Goal: Information Seeking & Learning: Learn about a topic

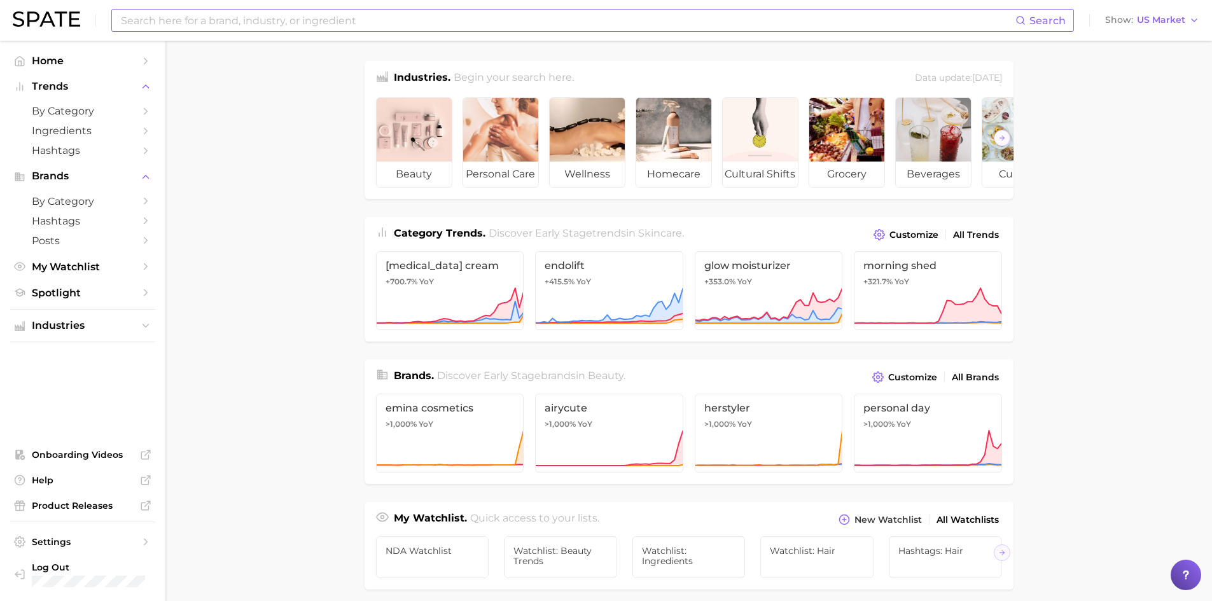
click at [228, 11] on input at bounding box center [568, 21] width 896 height 22
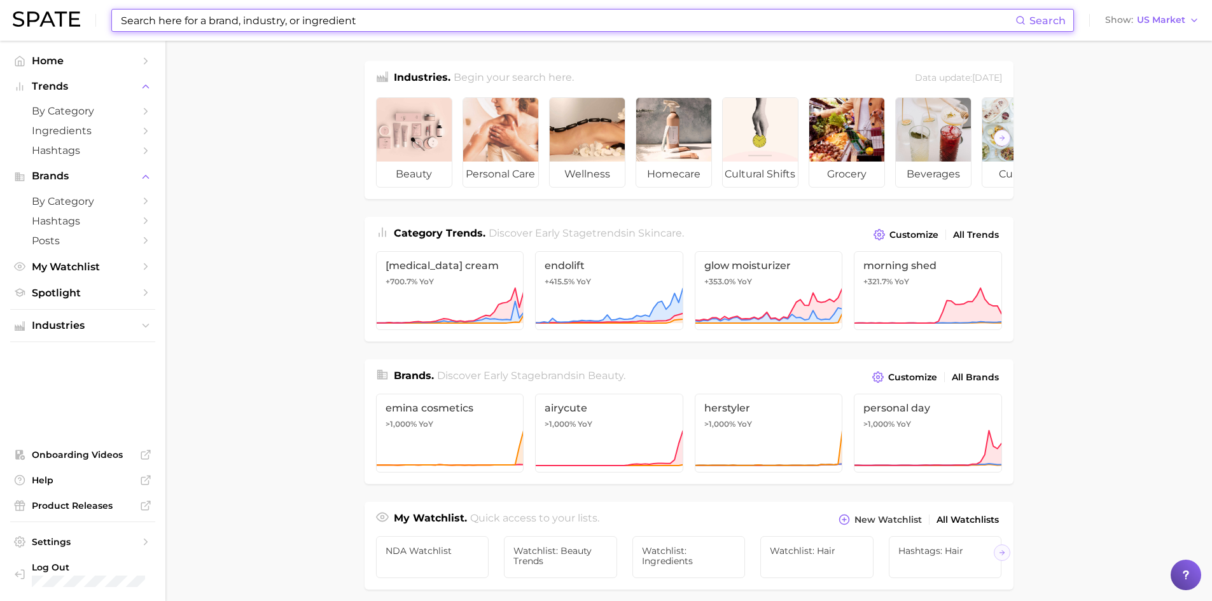
click at [167, 17] on input at bounding box center [568, 21] width 896 height 22
paste input "Xanthan Gum"
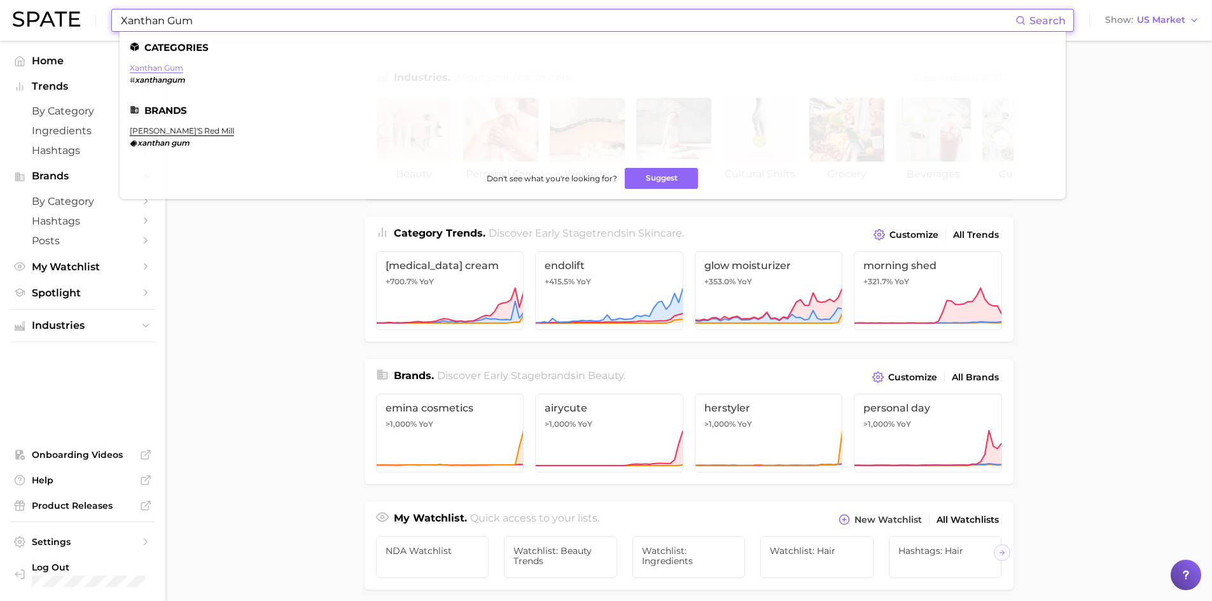
type input "Xanthan Gum"
click at [162, 67] on link "xanthan gum" at bounding box center [156, 68] width 53 height 10
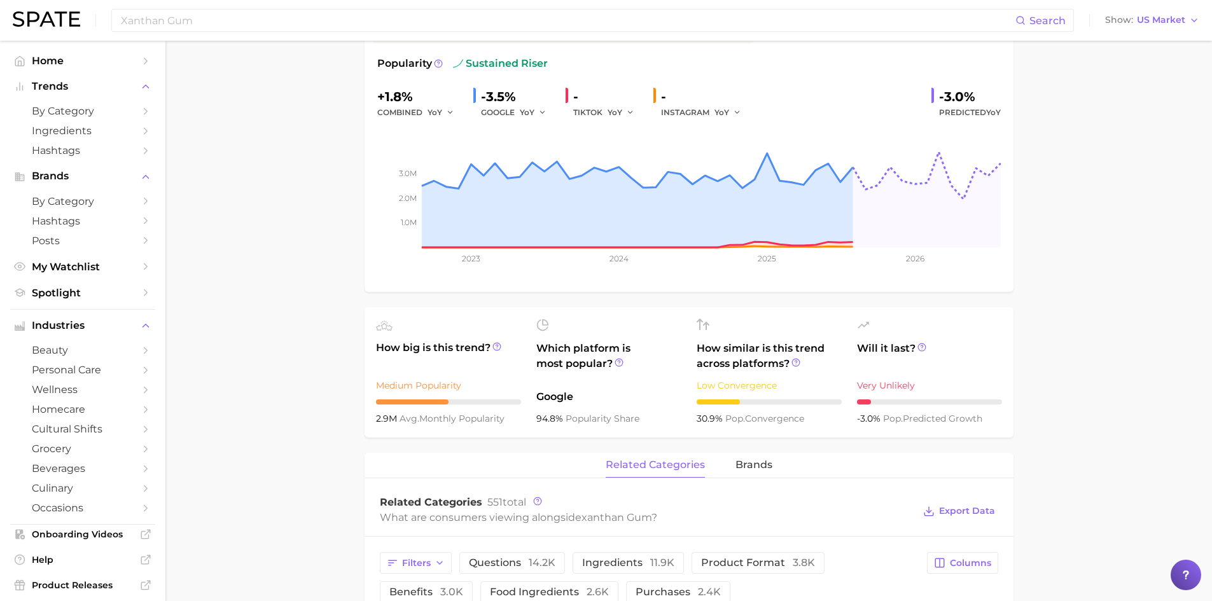
scroll to position [191, 0]
